Goal: Task Accomplishment & Management: Manage account settings

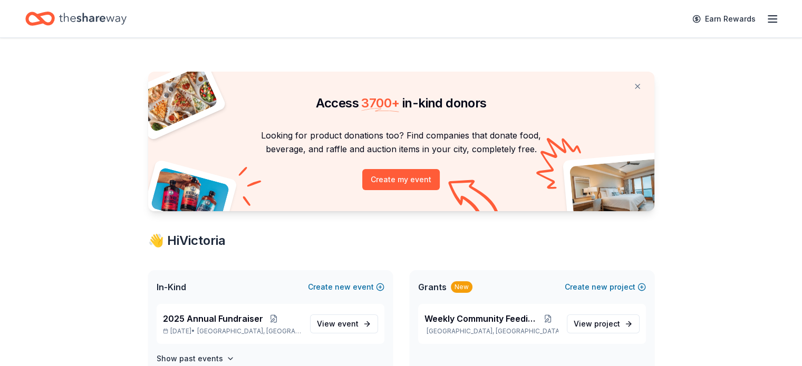
click at [249, 324] on span "2025 Annual Fundraiser" at bounding box center [213, 319] width 100 height 13
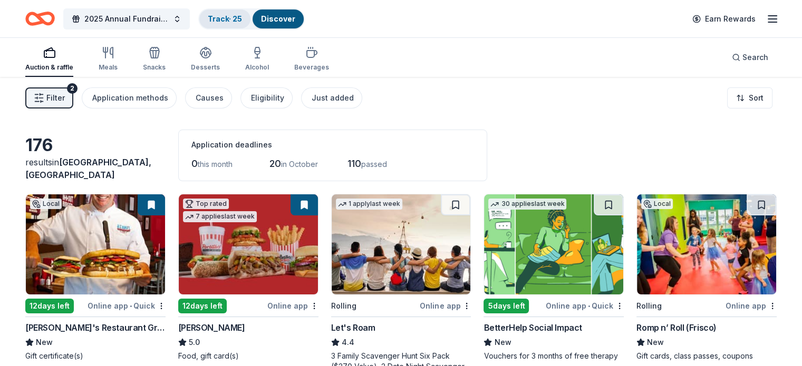
click at [250, 23] on div "Track · 25" at bounding box center [224, 18] width 51 height 19
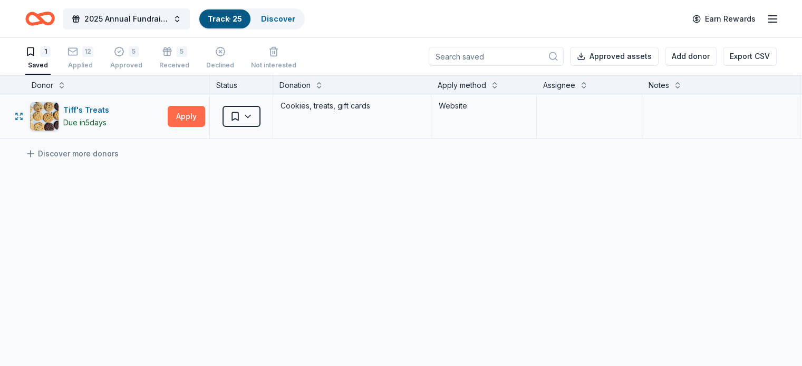
click at [205, 115] on button "Apply" at bounding box center [186, 116] width 37 height 21
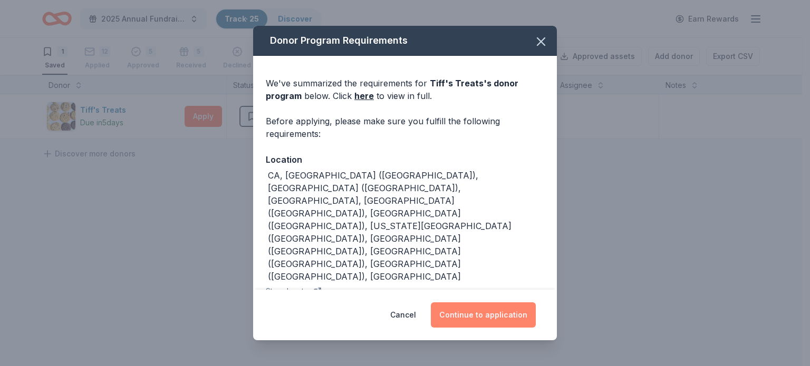
click at [485, 318] on button "Continue to application" at bounding box center [483, 315] width 105 height 25
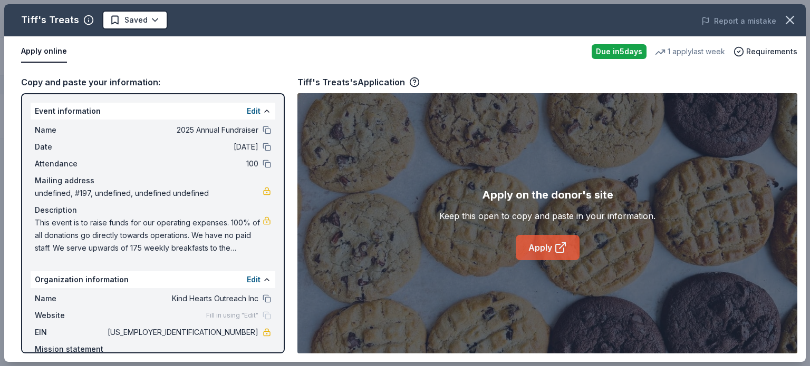
click at [540, 251] on link "Apply" at bounding box center [547, 247] width 64 height 25
click at [533, 248] on link "Apply" at bounding box center [547, 247] width 64 height 25
click at [398, 170] on div "Apply on the donor's site Keep this open to copy and paste in your information.…" at bounding box center [547, 223] width 500 height 260
drag, startPoint x: 34, startPoint y: 220, endPoint x: 52, endPoint y: 229, distance: 20.7
click at [52, 229] on div "Name 2025 Annual Fundraiser Date 10/23/25 Attendance 100 Mailing address undefi…" at bounding box center [153, 189] width 245 height 139
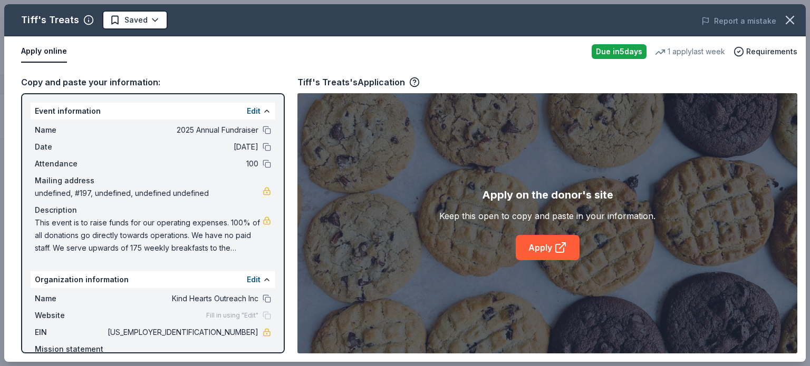
click at [51, 229] on span "This event is to raise funds for our operating expenses. 100% of all donations …" at bounding box center [149, 236] width 228 height 38
click at [247, 111] on button "Edit" at bounding box center [254, 111] width 14 height 13
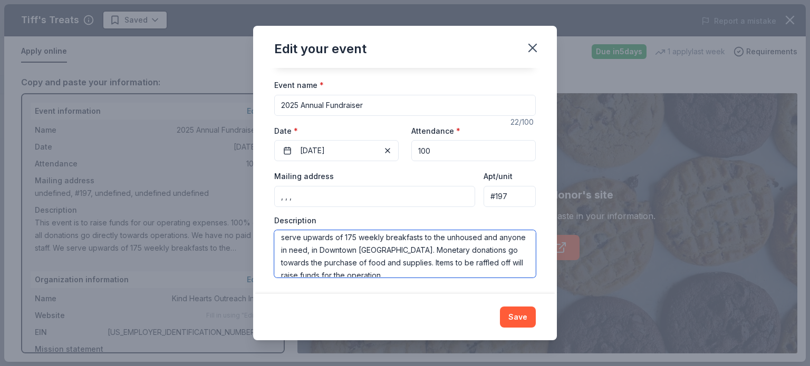
scroll to position [38, 0]
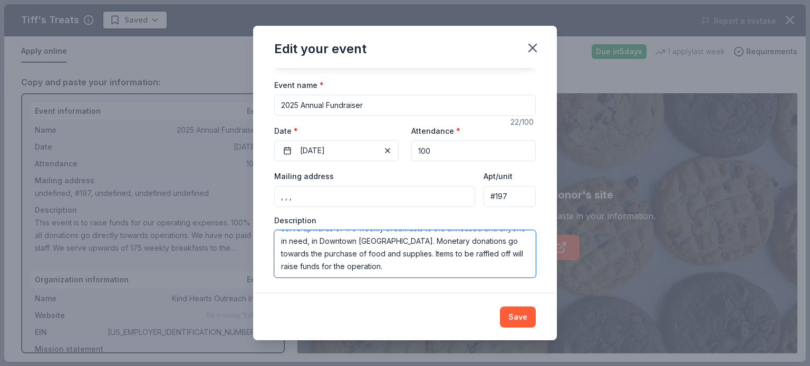
drag, startPoint x: 279, startPoint y: 239, endPoint x: 444, endPoint y: 265, distance: 167.5
click at [444, 265] on textarea "This event is to raise funds for our operating expenses. 100% of all donations …" at bounding box center [404, 253] width 261 height 47
click at [521, 314] on button "Save" at bounding box center [518, 317] width 36 height 21
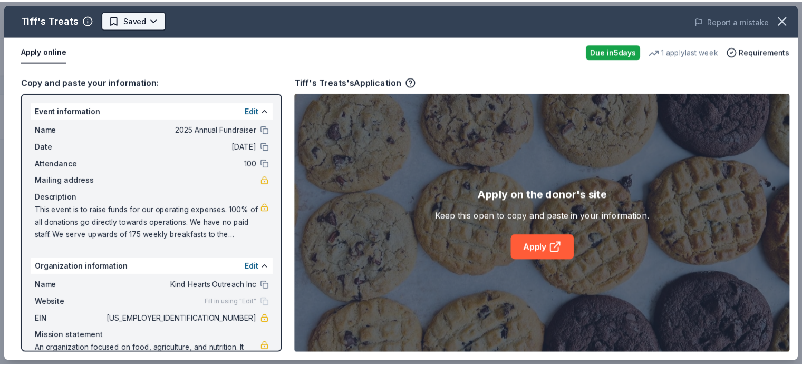
scroll to position [0, 0]
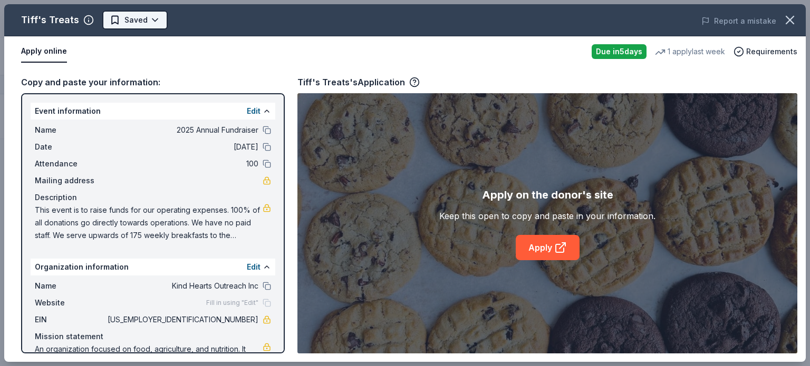
click at [151, 23] on html "2025 Annual Fundraiser Track · 25 Discover Earn Rewards 1 Saved 12 Applied 5 Ap…" at bounding box center [405, 183] width 810 height 366
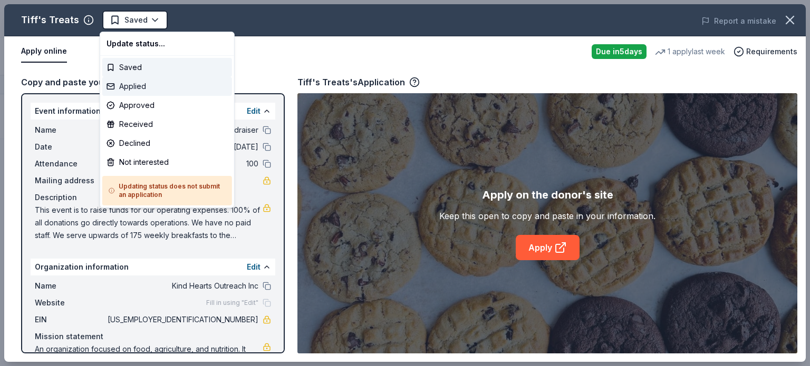
click at [145, 88] on div "Applied" at bounding box center [167, 86] width 130 height 19
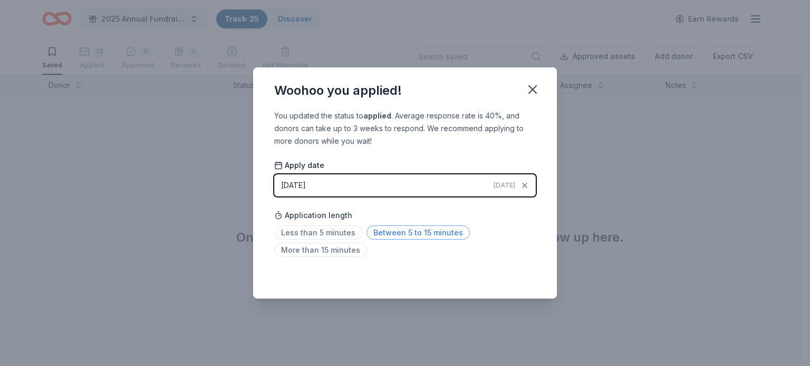
click at [405, 233] on span "Between 5 to 15 minutes" at bounding box center [417, 233] width 103 height 14
click at [538, 89] on icon "button" at bounding box center [532, 89] width 15 height 15
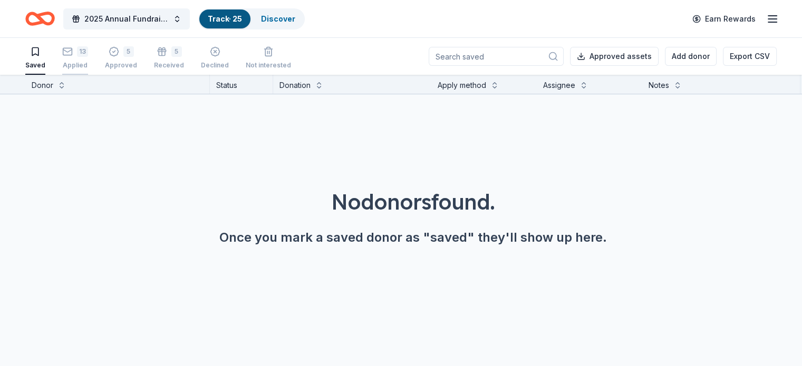
click at [85, 57] on div "13 Applied" at bounding box center [75, 57] width 26 height 23
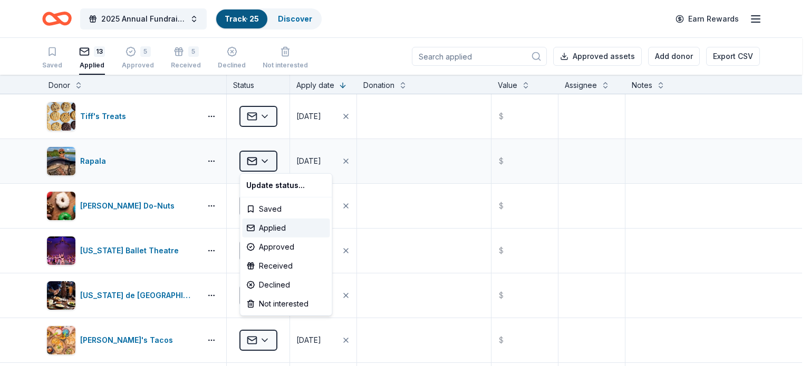
click at [265, 160] on html "2025 Annual Fundraiser Track · 25 Discover Earn Rewards Saved 13 Applied 5 Appr…" at bounding box center [405, 183] width 810 height 366
click at [275, 247] on div "Approved" at bounding box center [285, 247] width 87 height 19
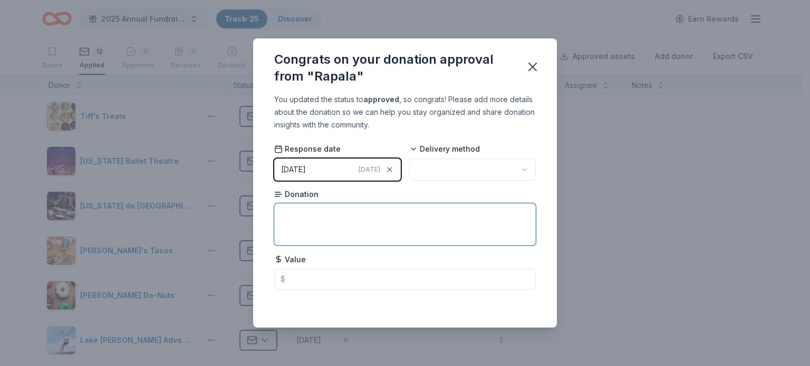
click at [316, 211] on textarea at bounding box center [404, 224] width 261 height 42
type textarea "25% off purchases"
click at [525, 166] on html "2025 Annual Fundraiser Track · 25 Discover Earn Rewards Saved 12 Applied 6 Appr…" at bounding box center [405, 183] width 810 height 366
click at [534, 70] on icon "button" at bounding box center [532, 67] width 15 height 15
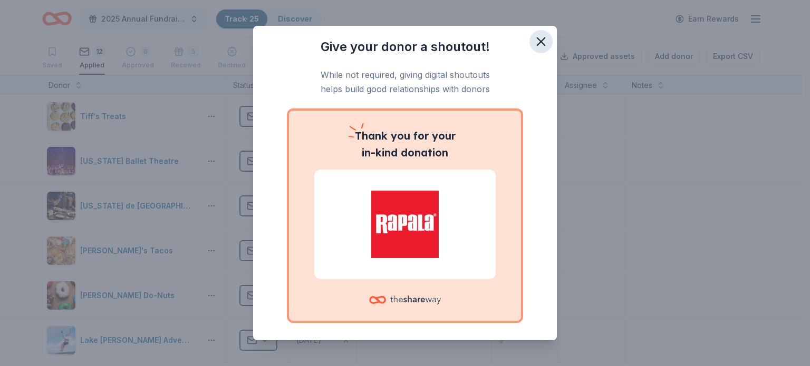
click at [533, 42] on icon "button" at bounding box center [540, 41] width 15 height 15
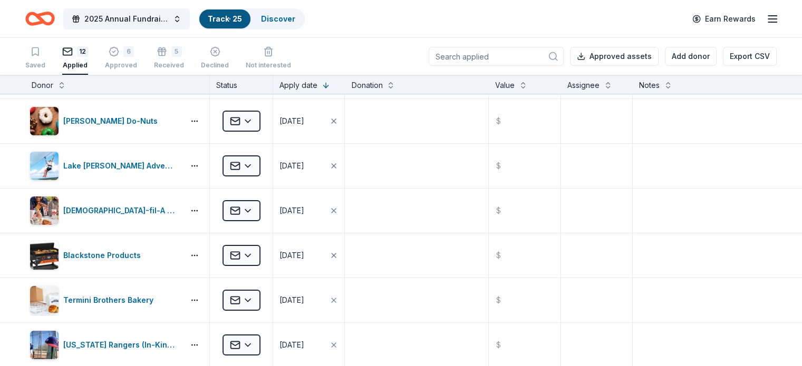
scroll to position [177, 0]
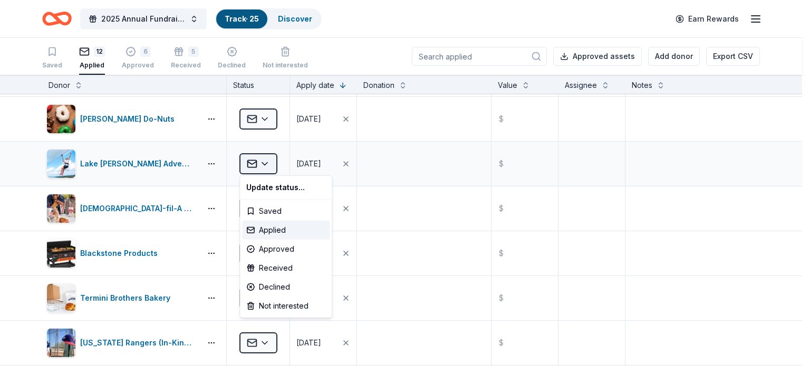
click at [266, 164] on html "2025 Annual Fundraiser Track · 25 Discover Earn Rewards Saved 12 Applied 6 Appr…" at bounding box center [405, 183] width 810 height 366
click at [276, 267] on div "Received" at bounding box center [285, 268] width 87 height 19
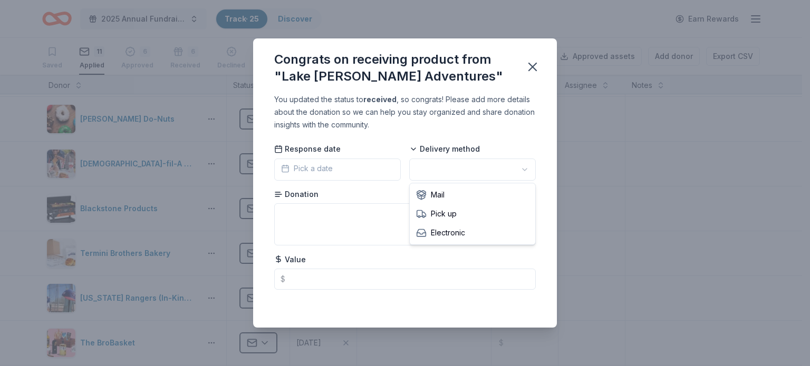
click at [525, 170] on html "2025 Annual Fundraiser Track · 25 Discover Earn Rewards Saved 11 Applied 6 Appr…" at bounding box center [405, 183] width 810 height 366
click at [334, 215] on textarea at bounding box center [404, 224] width 261 height 42
type textarea "4 tickets"
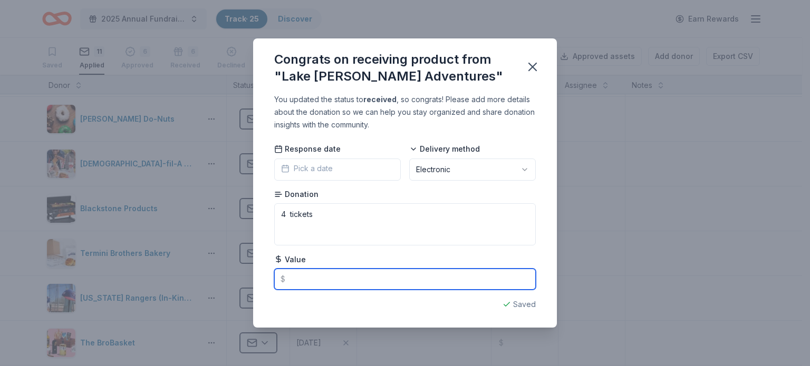
click at [299, 280] on input "text" at bounding box center [404, 279] width 261 height 21
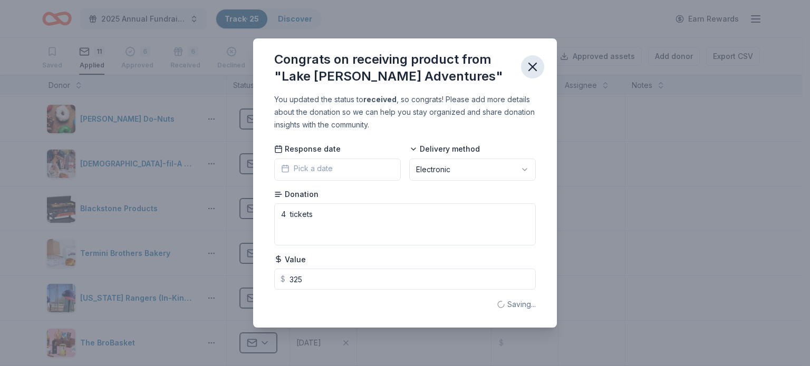
type input "325.00"
click at [532, 70] on icon "button" at bounding box center [532, 67] width 15 height 15
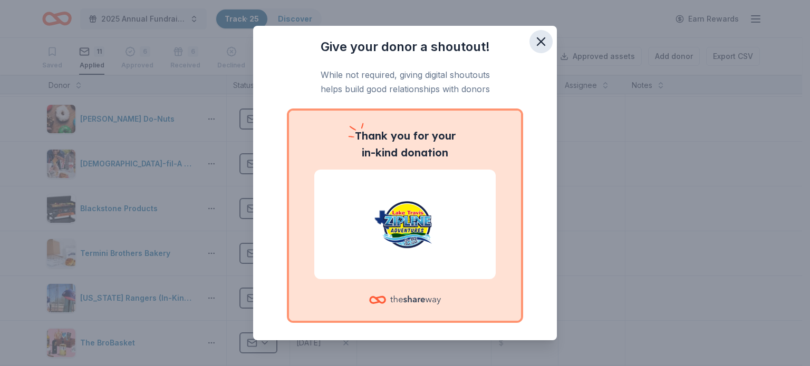
click at [535, 42] on icon "button" at bounding box center [540, 41] width 15 height 15
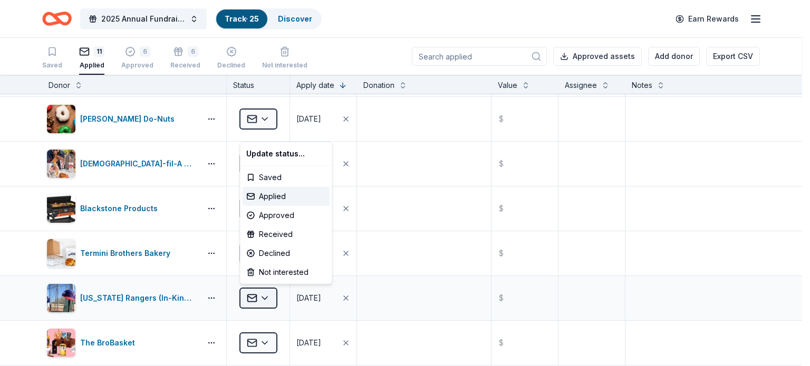
click at [269, 290] on html "2025 Annual Fundraiser Track · 25 Discover Earn Rewards Saved 11 Applied 6 Appr…" at bounding box center [405, 183] width 810 height 366
click at [291, 216] on div "Approved" at bounding box center [285, 215] width 87 height 19
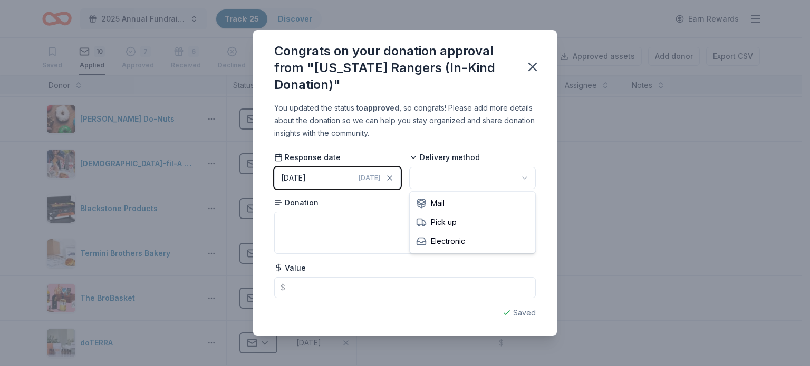
click at [463, 177] on html "2025 Annual Fundraiser Track · 25 Discover Earn Rewards Saved 10 Applied 7 Appr…" at bounding box center [405, 183] width 810 height 366
click at [353, 223] on textarea at bounding box center [404, 233] width 261 height 42
type textarea "Baseball cap"
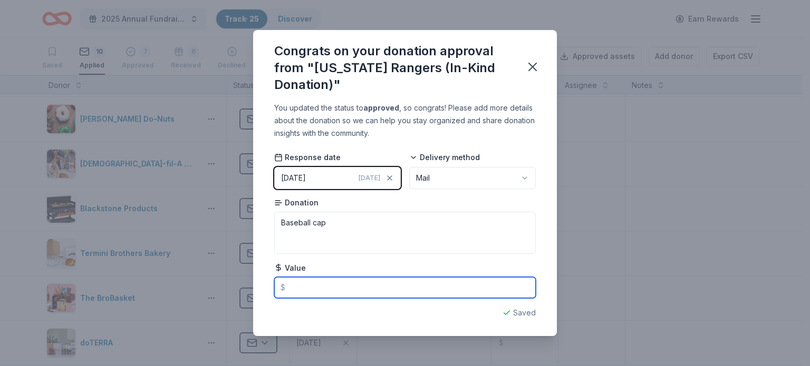
click at [329, 286] on input "text" at bounding box center [404, 287] width 261 height 21
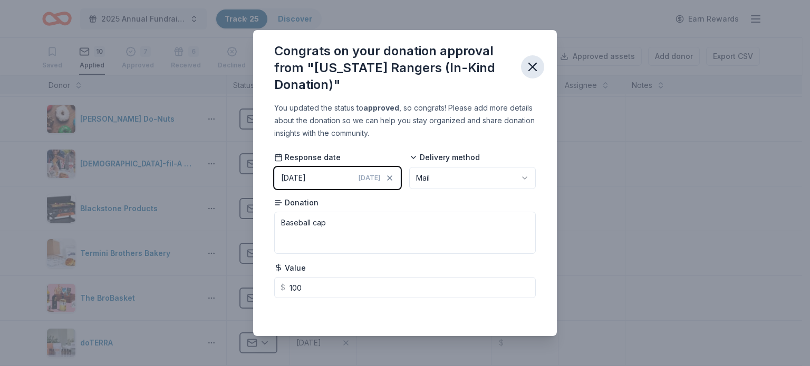
type input "100.00"
click at [533, 69] on icon "button" at bounding box center [532, 67] width 15 height 15
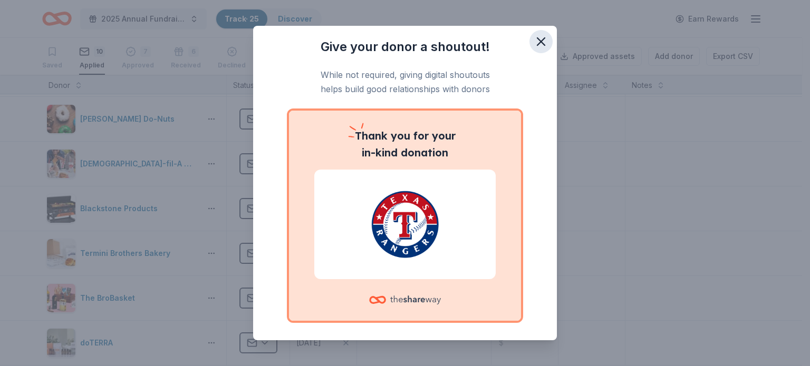
click at [533, 42] on icon "button" at bounding box center [540, 41] width 15 height 15
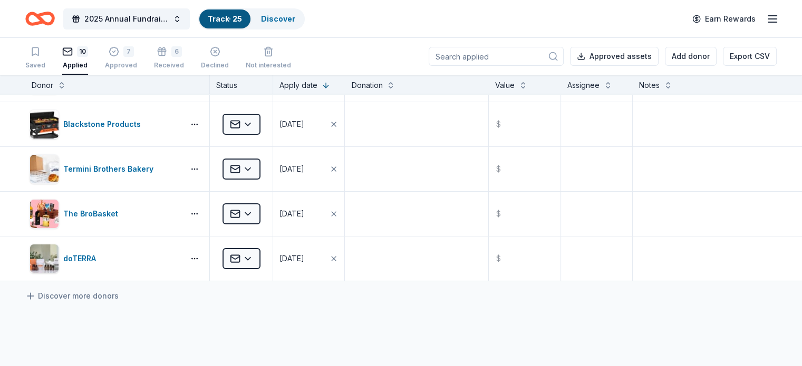
scroll to position [5, 0]
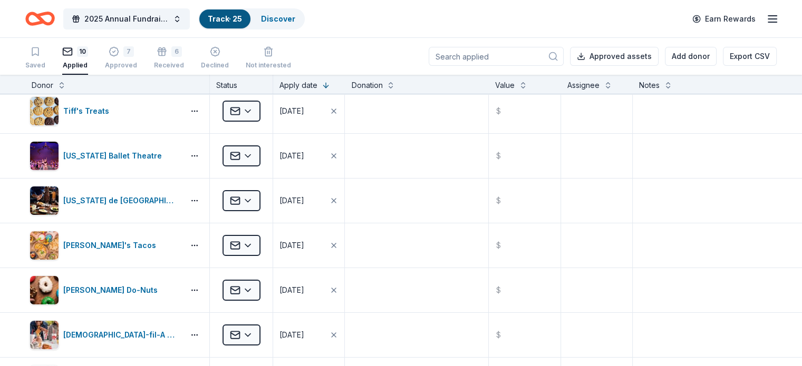
click at [88, 55] on div "10" at bounding box center [75, 51] width 26 height 11
click at [137, 57] on div "7 Approved" at bounding box center [121, 52] width 32 height 23
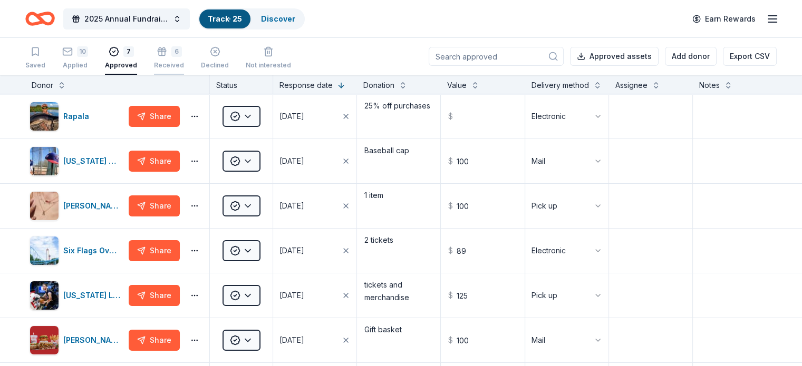
click at [183, 59] on div "6 Received" at bounding box center [169, 52] width 30 height 23
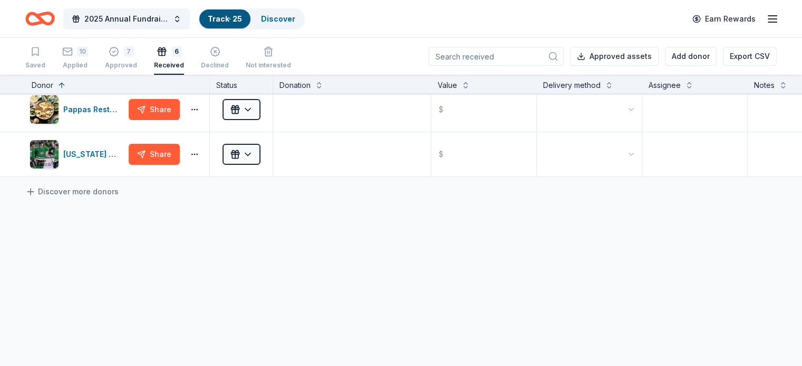
scroll to position [201, 0]
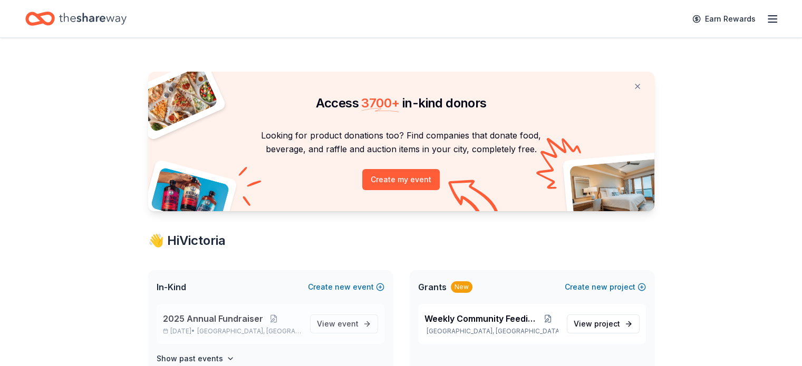
click at [219, 324] on span "2025 Annual Fundraiser" at bounding box center [213, 319] width 100 height 13
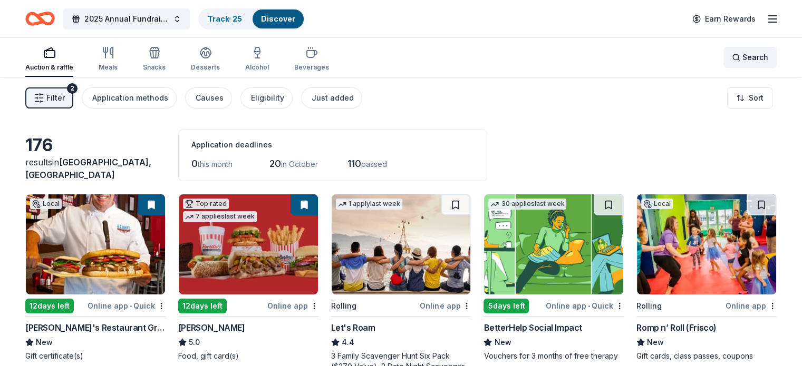
click at [732, 57] on div "Search" at bounding box center [750, 57] width 36 height 13
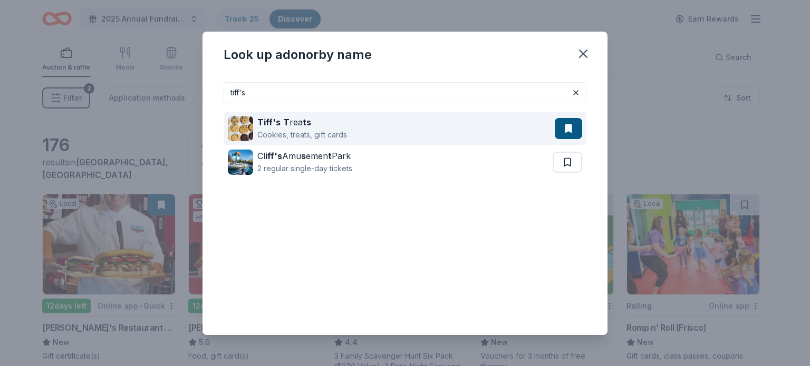
type input "tiff's"
click at [309, 132] on div "Cookies, treats, gift cards" at bounding box center [302, 135] width 90 height 13
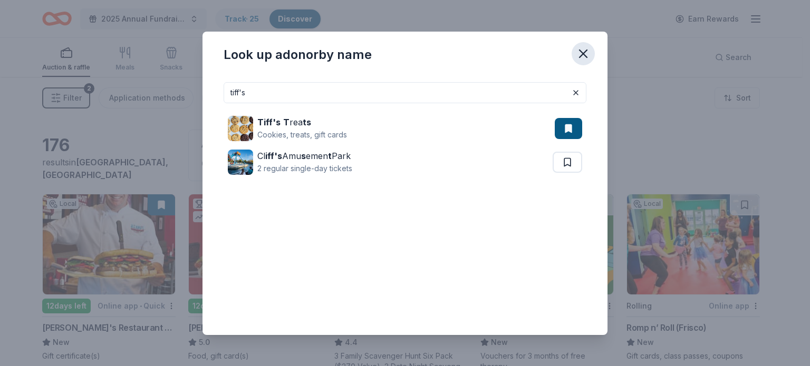
click at [583, 55] on icon "button" at bounding box center [583, 53] width 15 height 15
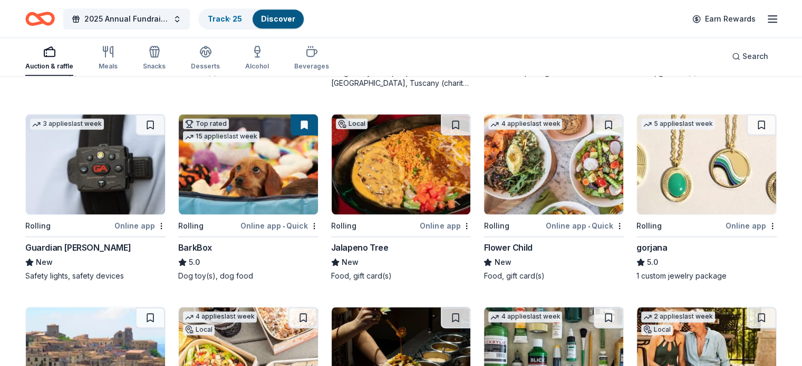
scroll to position [1348, 0]
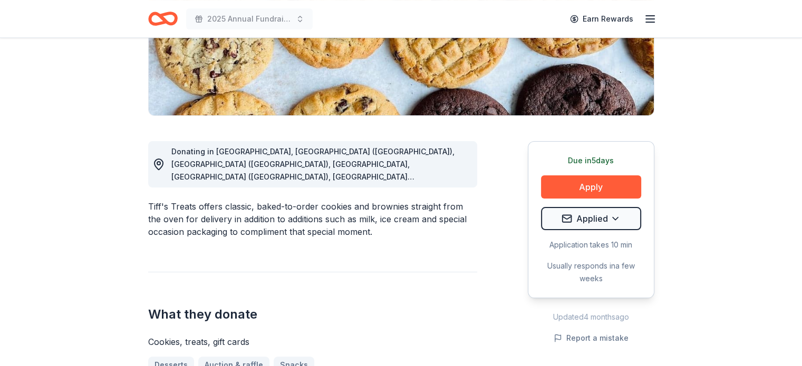
scroll to position [253, 0]
